Goal: Information Seeking & Learning: Learn about a topic

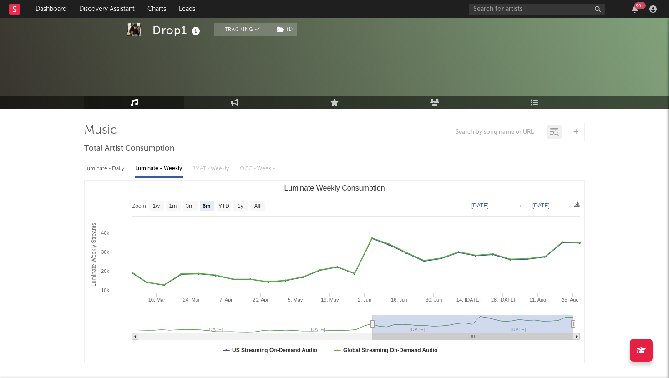
select select "6m"
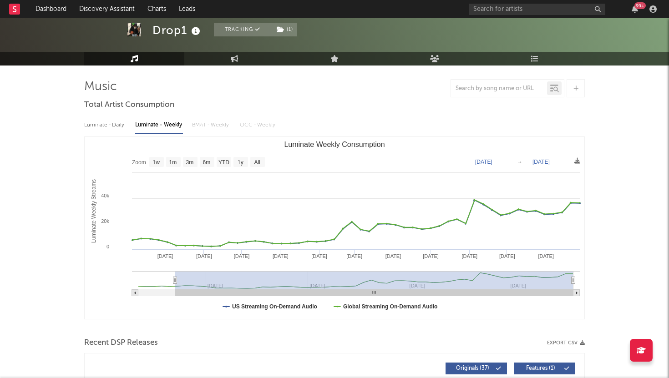
type input "[DATE]"
select select "1y"
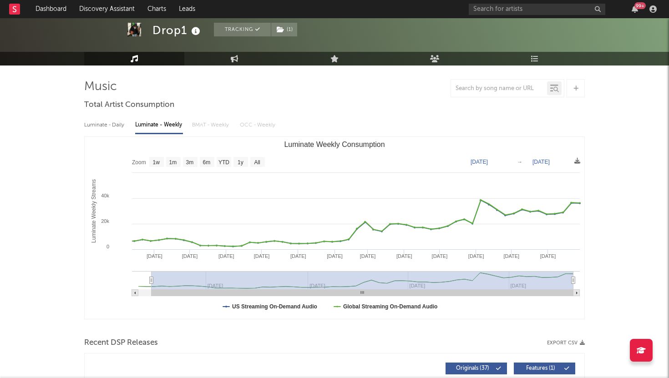
drag, startPoint x: 372, startPoint y: 283, endPoint x: 152, endPoint y: 294, distance: 221.1
click at [152, 294] on icon "Created with Highcharts 10.3.3 Luminate Weekly Streams Luminate Weekly Consumpt…" at bounding box center [335, 228] width 500 height 182
type input "[DATE]"
select select "All"
drag, startPoint x: 152, startPoint y: 280, endPoint x: 114, endPoint y: 280, distance: 37.8
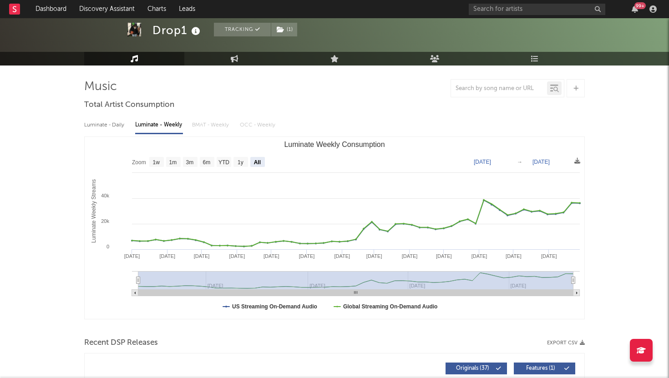
click at [114, 280] on icon "Created with Highcharts 10.3.3 Luminate Weekly Streams Luminate Weekly Consumpt…" at bounding box center [335, 228] width 500 height 182
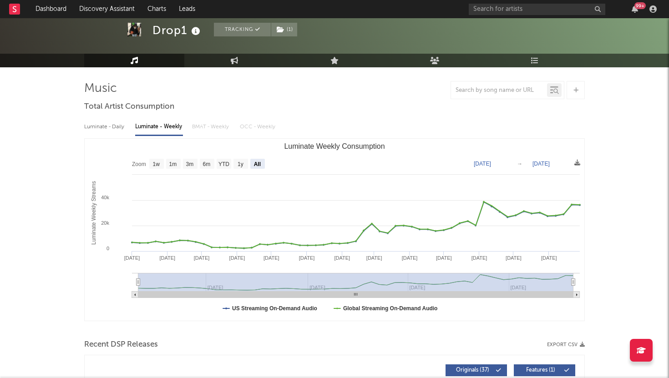
scroll to position [46, 0]
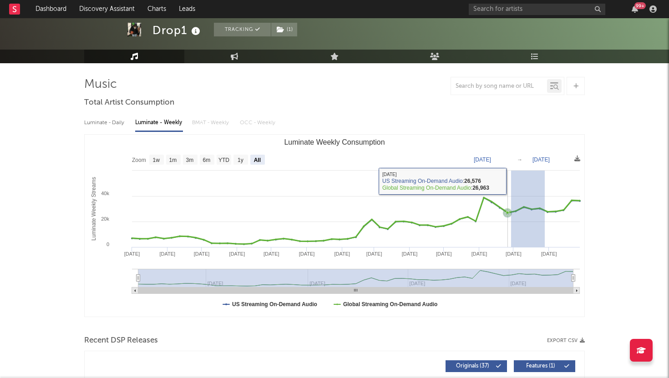
drag, startPoint x: 545, startPoint y: 178, endPoint x: 509, endPoint y: 182, distance: 35.8
type input "[DATE]"
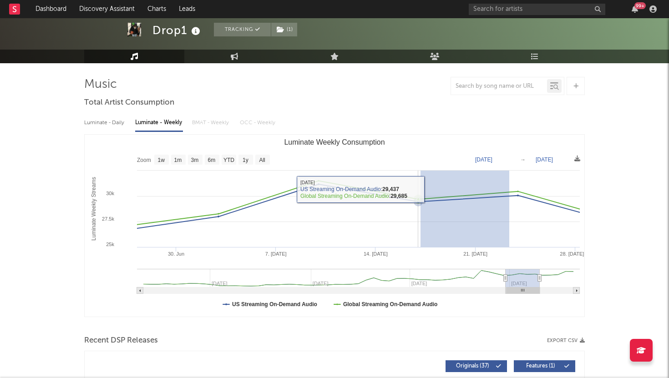
drag, startPoint x: 509, startPoint y: 183, endPoint x: 421, endPoint y: 193, distance: 89.3
type input "[DATE]"
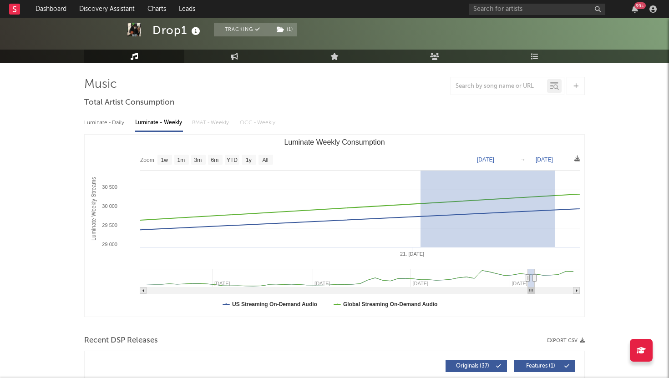
drag, startPoint x: 421, startPoint y: 193, endPoint x: 574, endPoint y: 183, distance: 153.3
click at [574, 183] on rect "Luminate Weekly Consumption" at bounding box center [335, 226] width 500 height 182
type input "[DATE]"
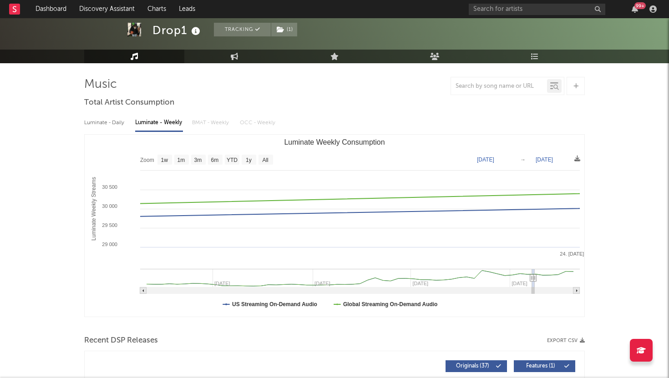
type input "[DATE]"
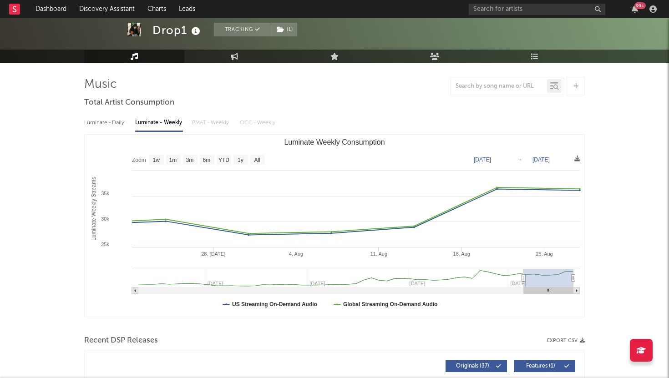
drag, startPoint x: 535, startPoint y: 278, endPoint x: 579, endPoint y: 278, distance: 43.7
click at [579, 278] on icon "Created with Highcharts 10.3.3 Luminate Weekly Streams Luminate Weekly Consumpt…" at bounding box center [335, 226] width 500 height 182
type input "[DATE]"
select select "6m"
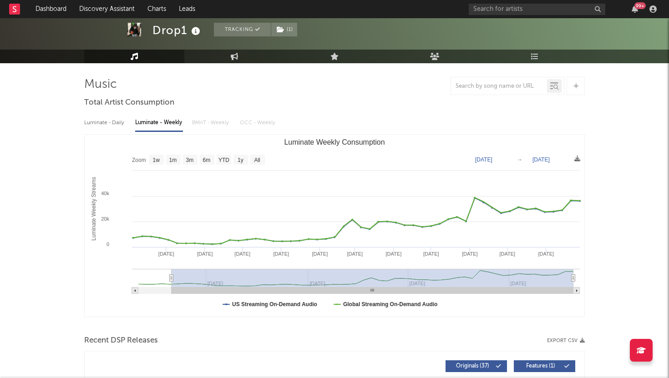
type input "[DATE]"
select select "1y"
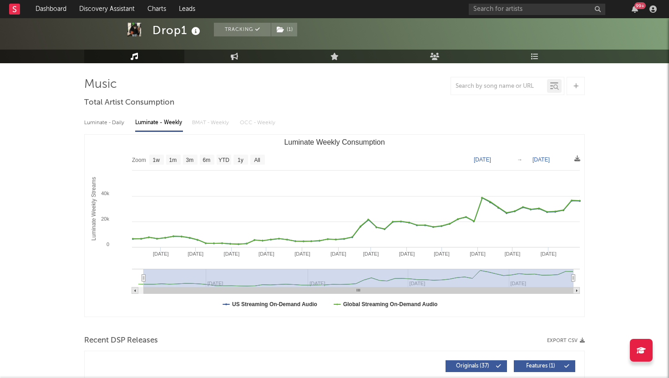
type input "[DATE]"
select select "All"
drag, startPoint x: 524, startPoint y: 275, endPoint x: 120, endPoint y: 288, distance: 403.6
click at [120, 288] on icon "Created with Highcharts 10.3.3 Luminate Weekly Streams Luminate Weekly Consumpt…" at bounding box center [335, 226] width 500 height 182
